Goal: Information Seeking & Learning: Learn about a topic

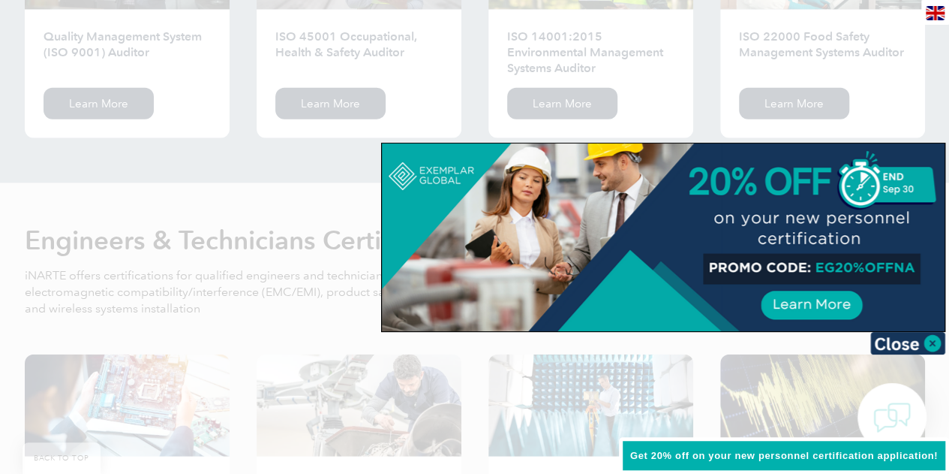
scroll to position [1726, 0]
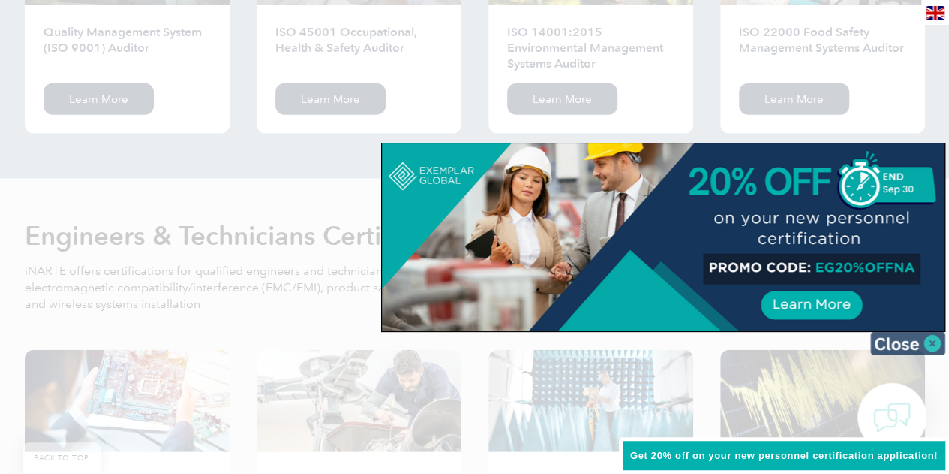
click at [919, 341] on img at bounding box center [908, 343] width 75 height 23
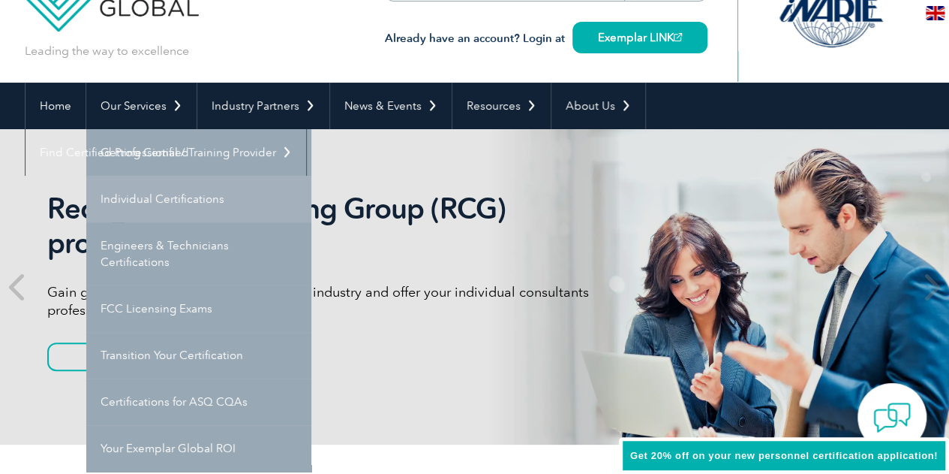
scroll to position [75, 0]
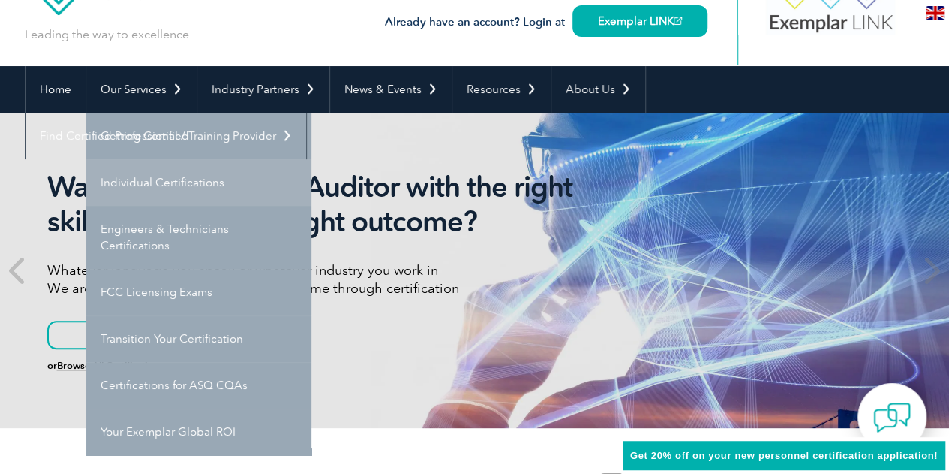
click at [177, 183] on link "Individual Certifications" at bounding box center [198, 182] width 225 height 47
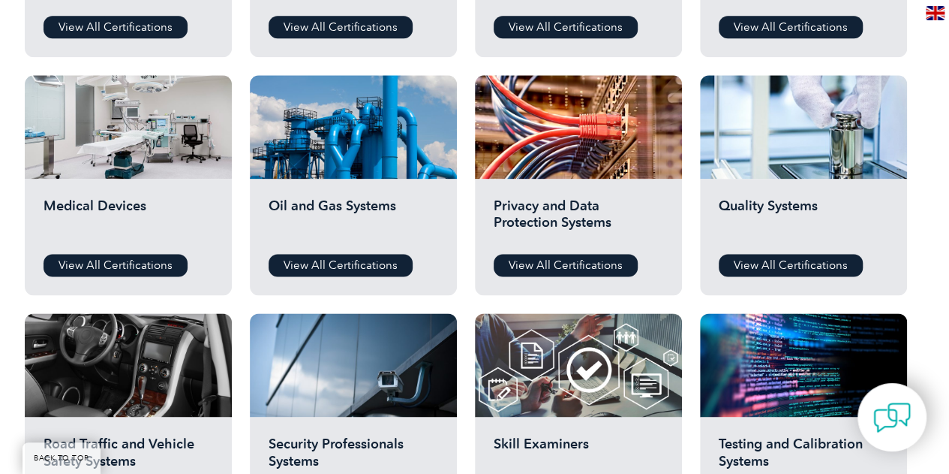
scroll to position [976, 0]
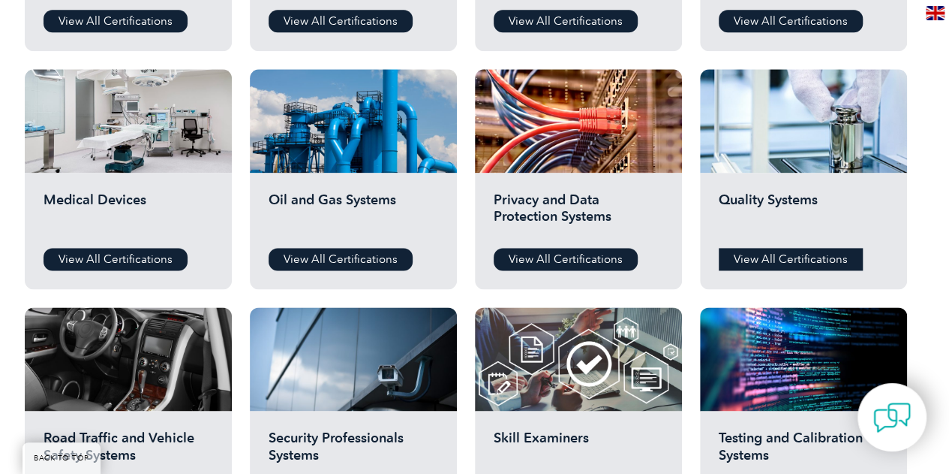
click at [809, 255] on link "View All Certifications" at bounding box center [791, 259] width 144 height 23
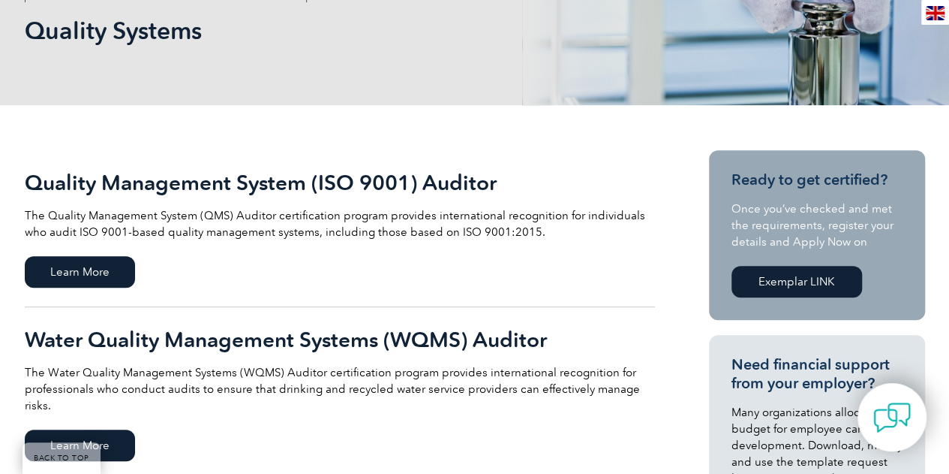
scroll to position [225, 0]
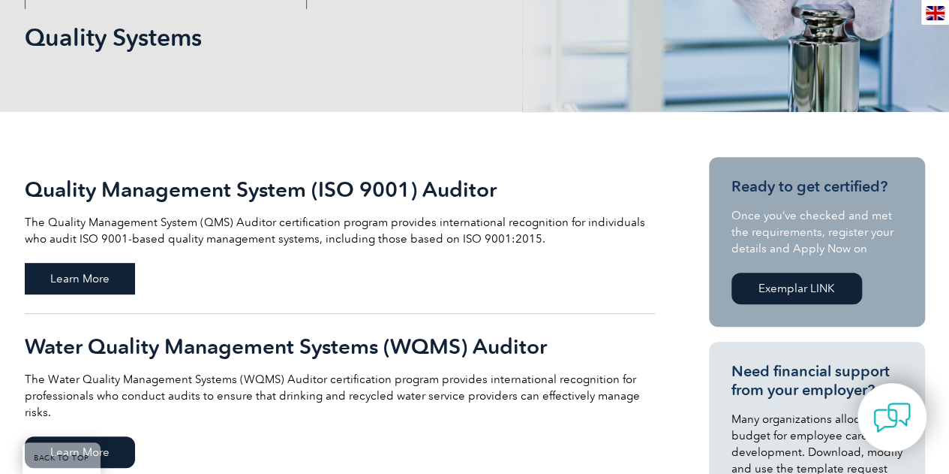
click at [92, 263] on span "Learn More" at bounding box center [80, 279] width 110 height 32
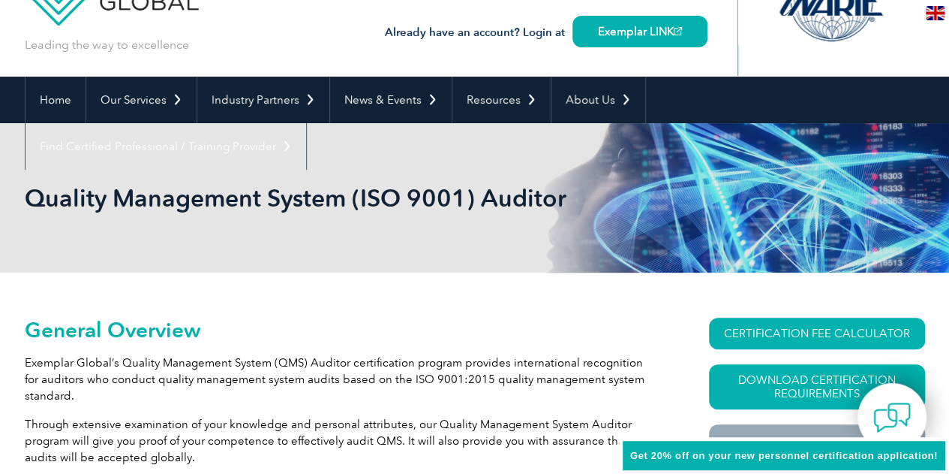
scroll to position [150, 0]
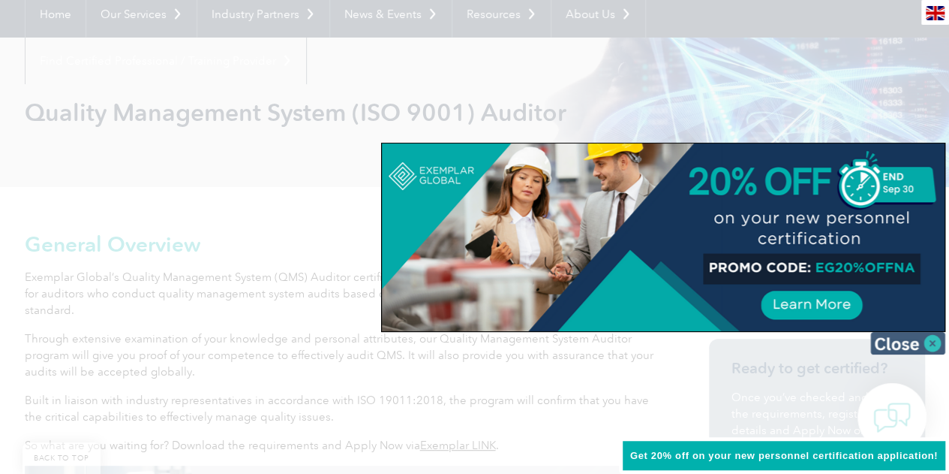
click at [931, 346] on img at bounding box center [908, 343] width 75 height 23
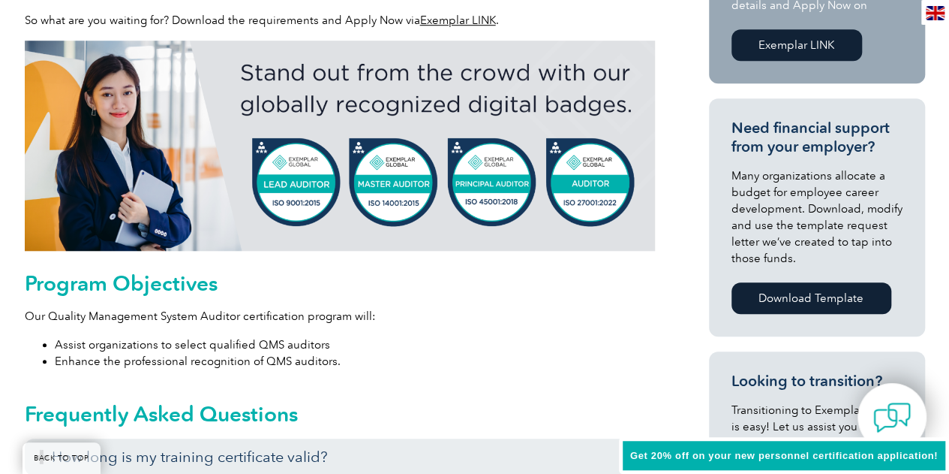
scroll to position [675, 0]
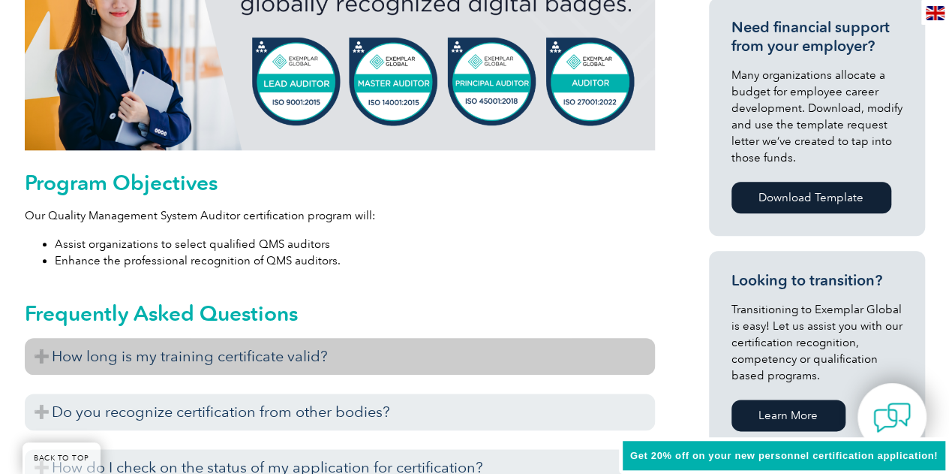
click at [341, 369] on h3 "How long is my training certificate valid?" at bounding box center [340, 356] width 630 height 37
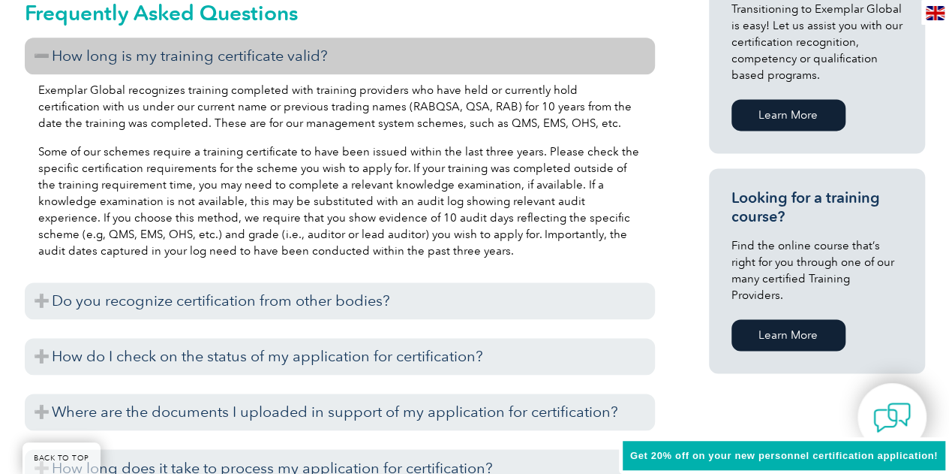
scroll to position [1051, 0]
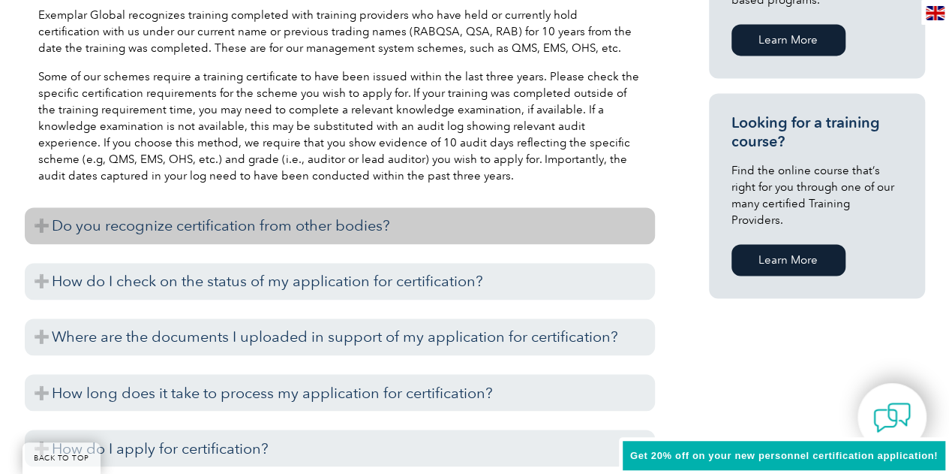
click at [473, 229] on h3 "Do you recognize certification from other bodies?" at bounding box center [340, 225] width 630 height 37
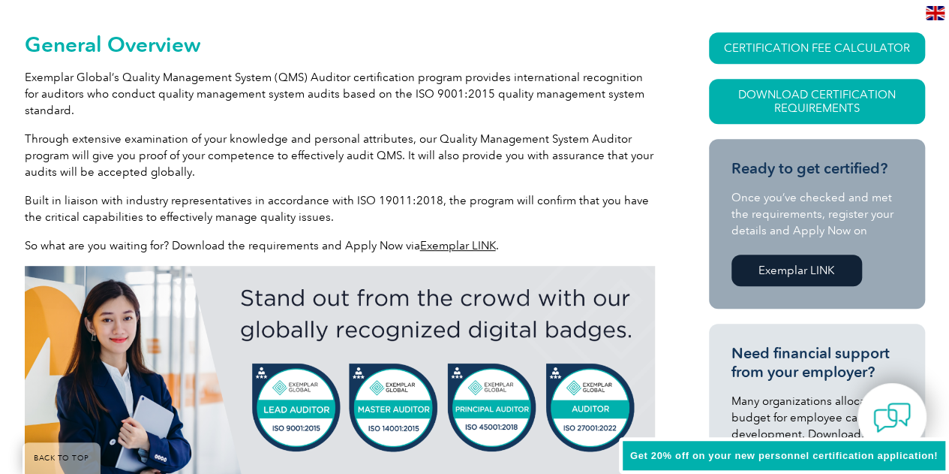
scroll to position [450, 0]
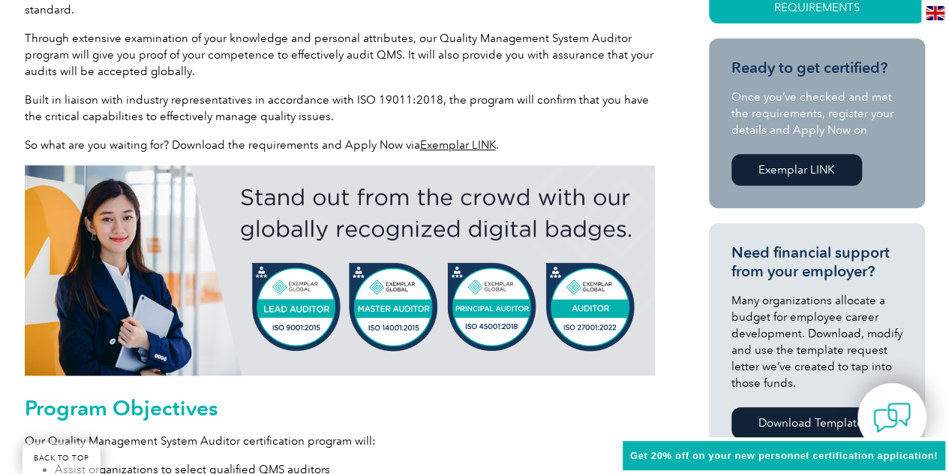
click at [456, 149] on link "Exemplar LINK" at bounding box center [458, 145] width 76 height 14
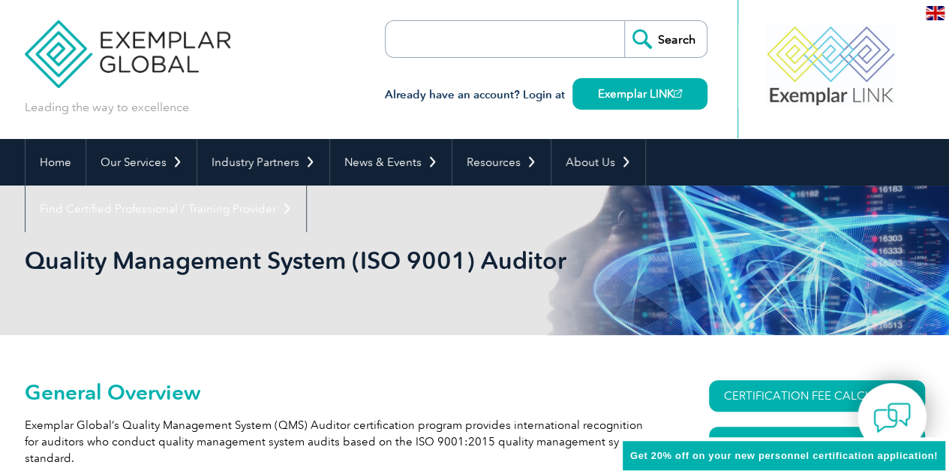
scroll to position [0, 0]
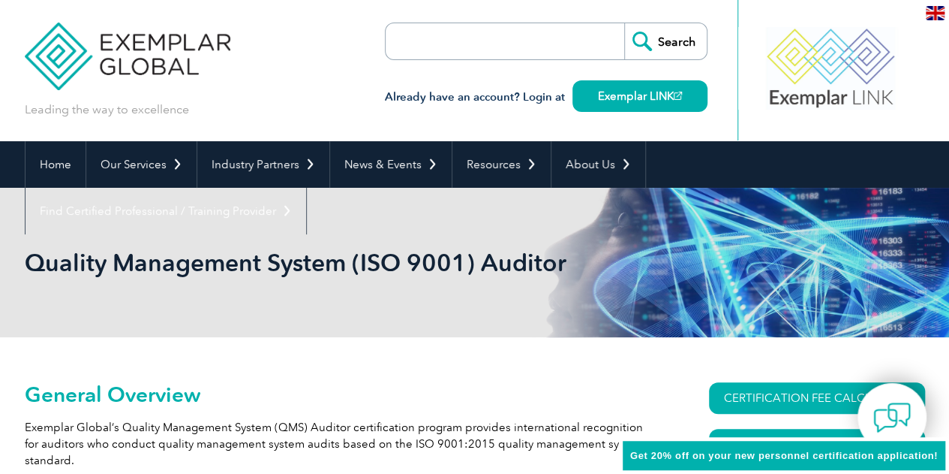
click at [440, 44] on input "search" at bounding box center [472, 41] width 158 height 36
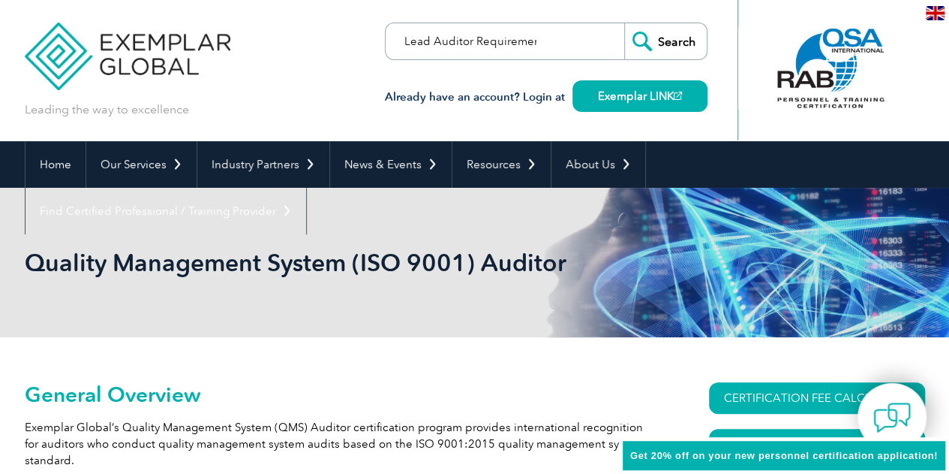
scroll to position [0, 8]
type input "Lead Auditor Requirements"
click at [624, 23] on input "Search" at bounding box center [665, 41] width 83 height 36
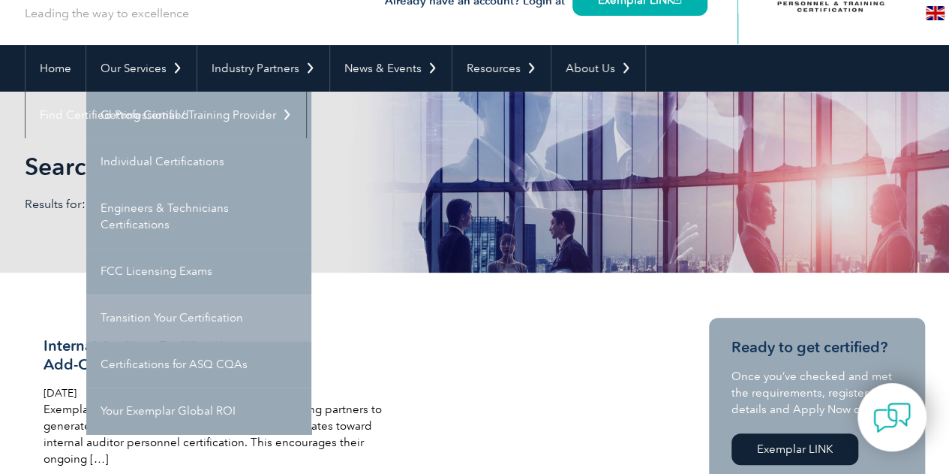
scroll to position [75, 0]
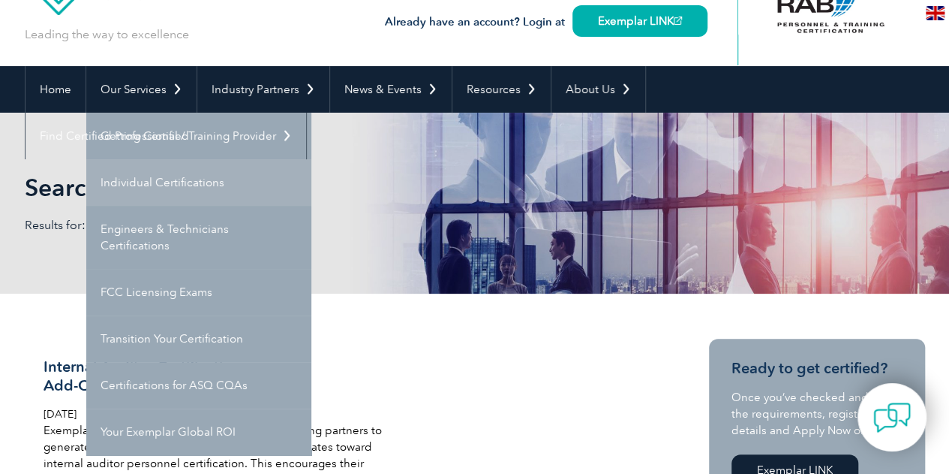
click at [173, 172] on link "Individual Certifications" at bounding box center [198, 182] width 225 height 47
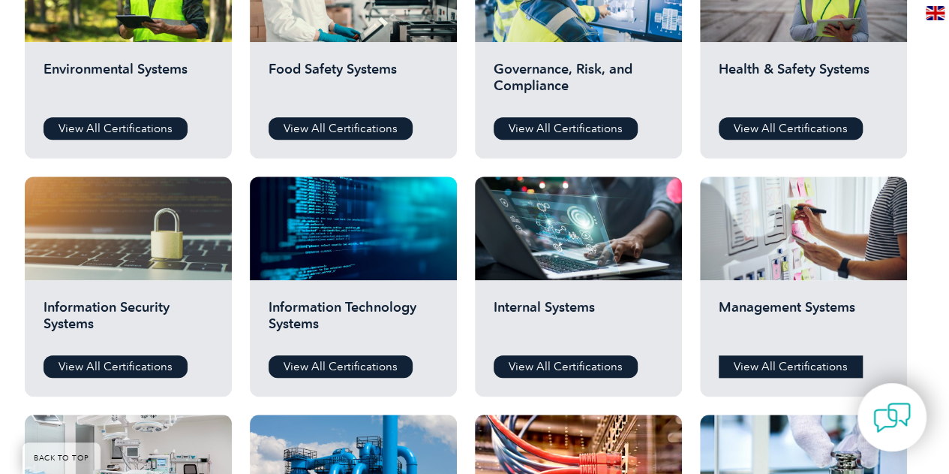
scroll to position [751, 0]
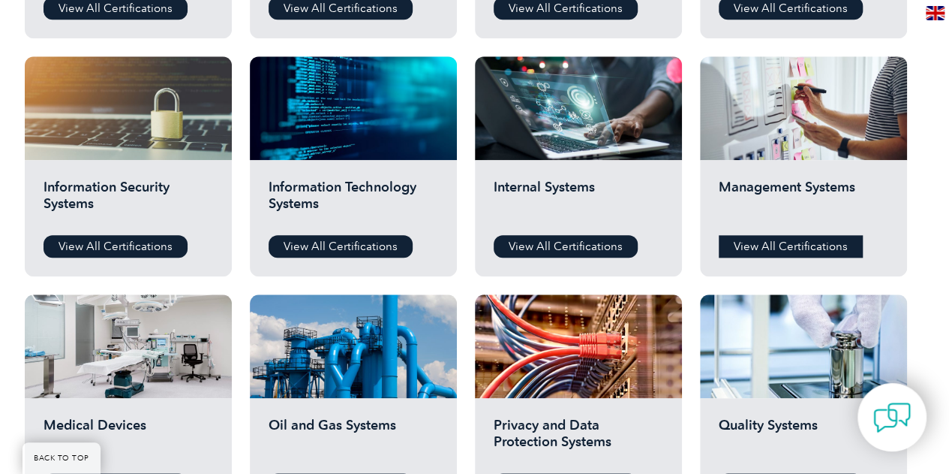
click at [780, 252] on link "View All Certifications" at bounding box center [791, 246] width 144 height 23
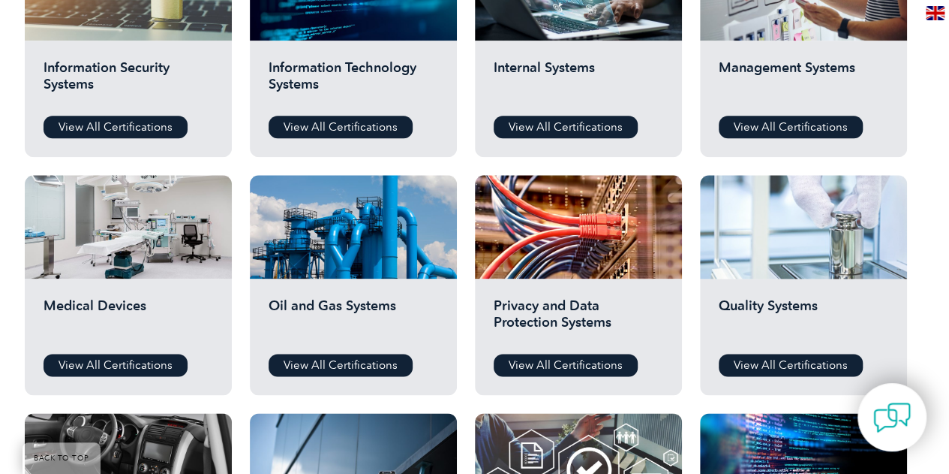
scroll to position [901, 0]
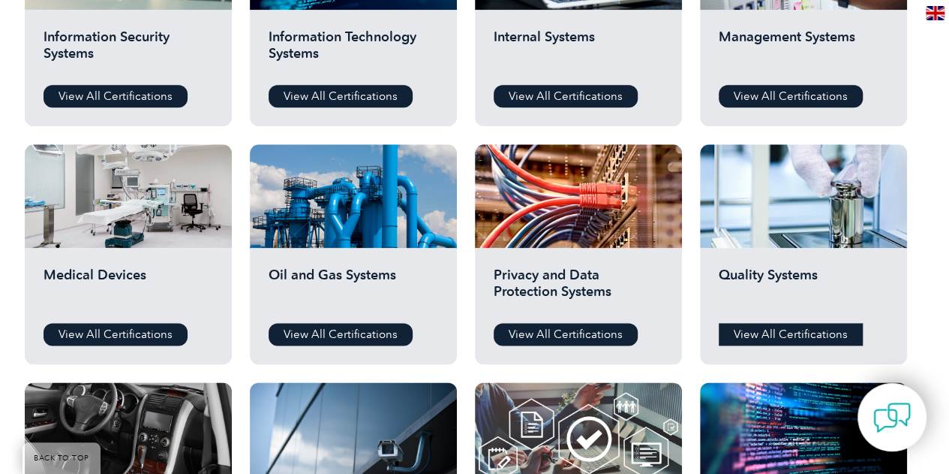
click at [781, 338] on link "View All Certifications" at bounding box center [791, 334] width 144 height 23
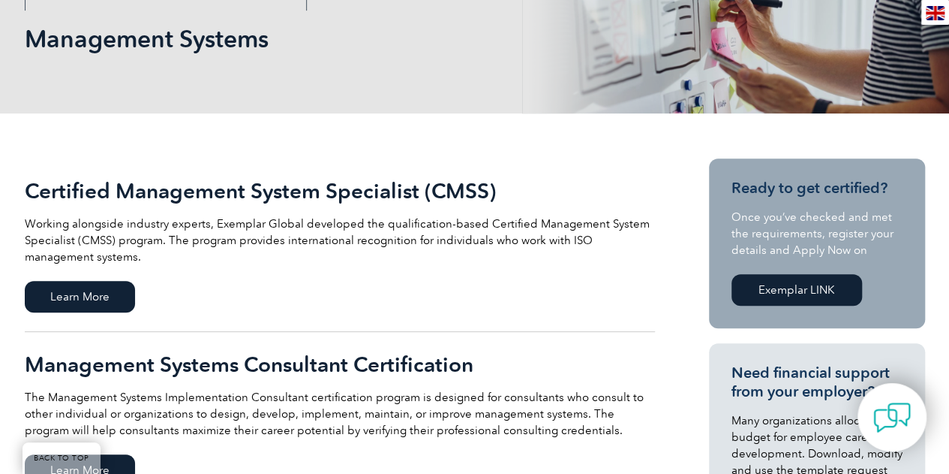
scroll to position [375, 0]
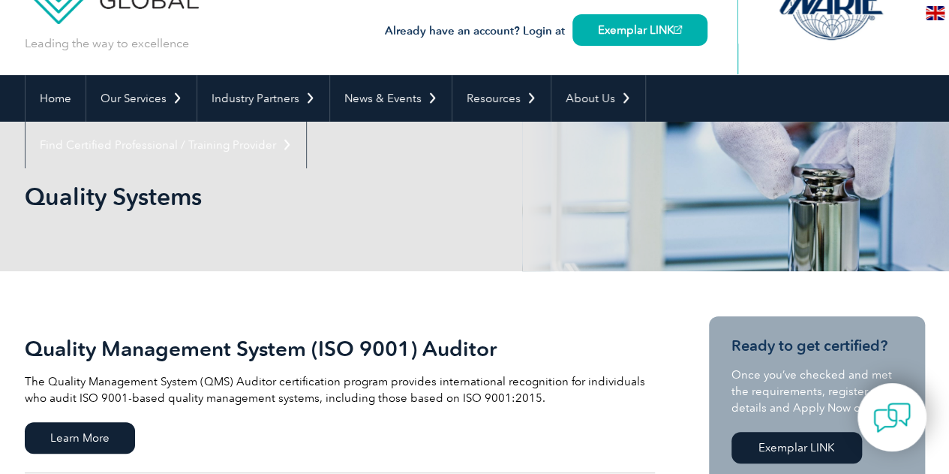
scroll to position [225, 0]
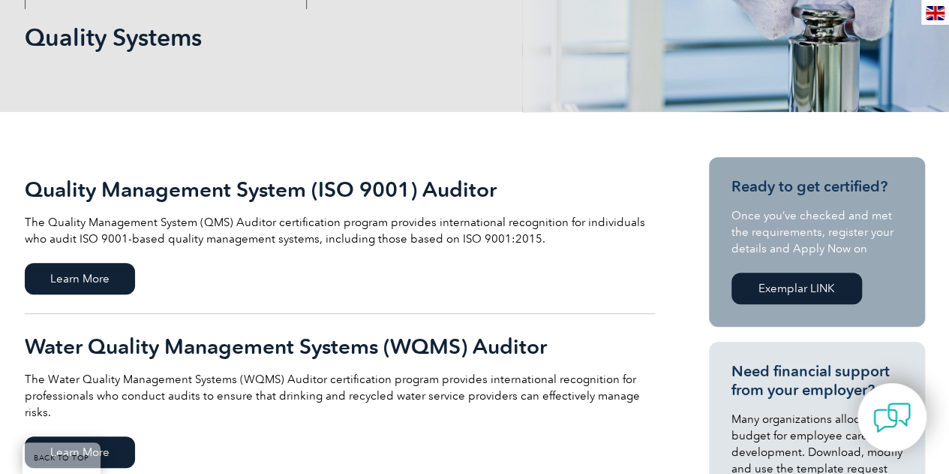
click at [98, 262] on link "Quality Management System (ISO 9001) Auditor The Quality Management System (QMS…" at bounding box center [340, 235] width 630 height 157
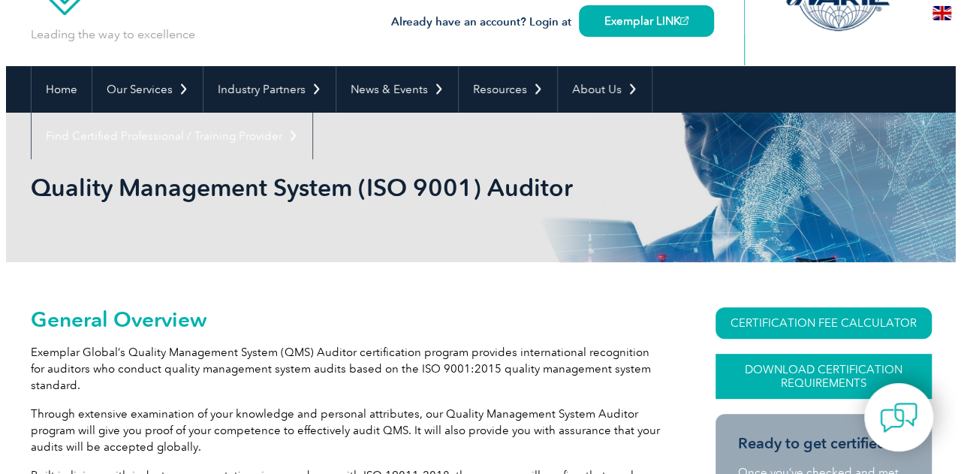
scroll to position [225, 0]
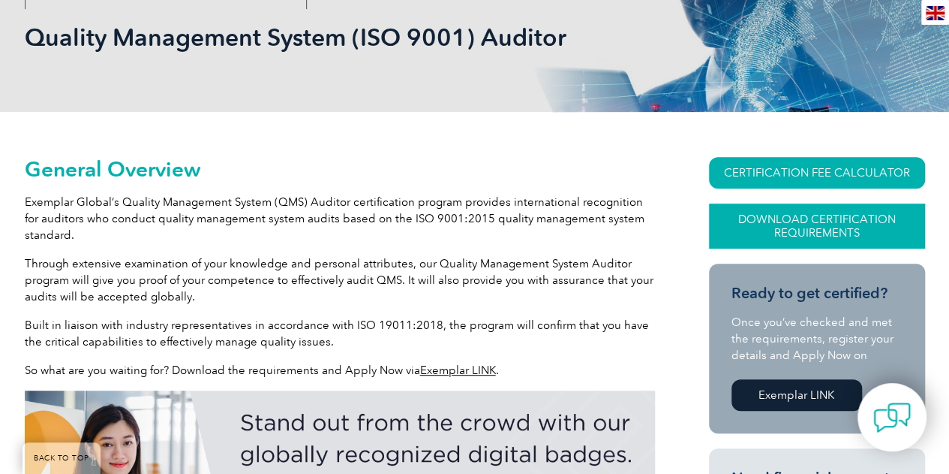
click at [831, 226] on link "Download Certification Requirements" at bounding box center [817, 225] width 216 height 45
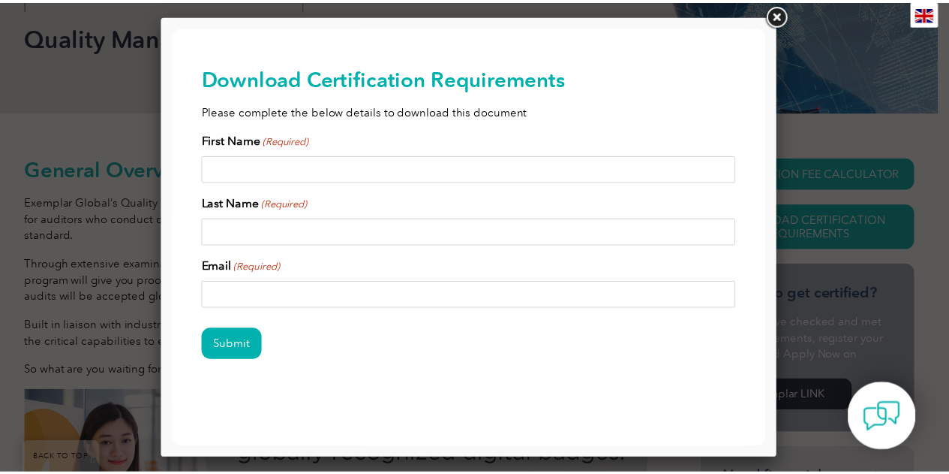
scroll to position [9, 0]
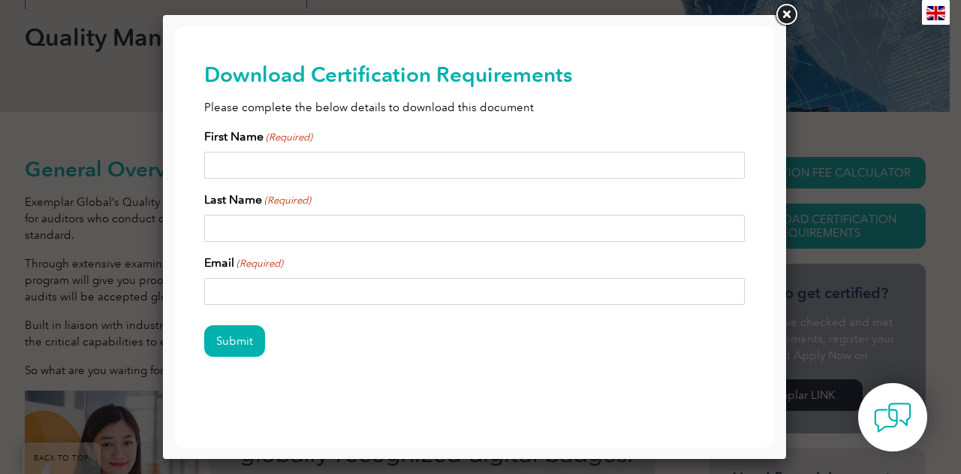
click at [783, 11] on link at bounding box center [785, 15] width 27 height 27
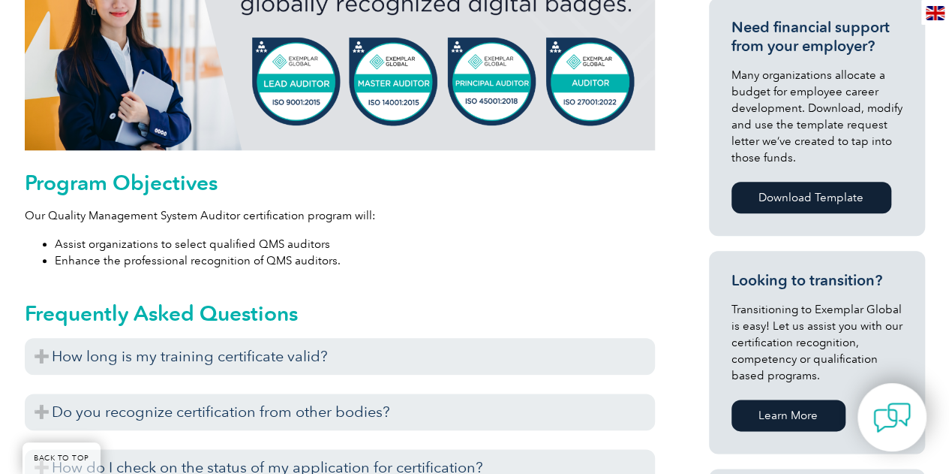
scroll to position [450, 0]
